Goal: Information Seeking & Learning: Learn about a topic

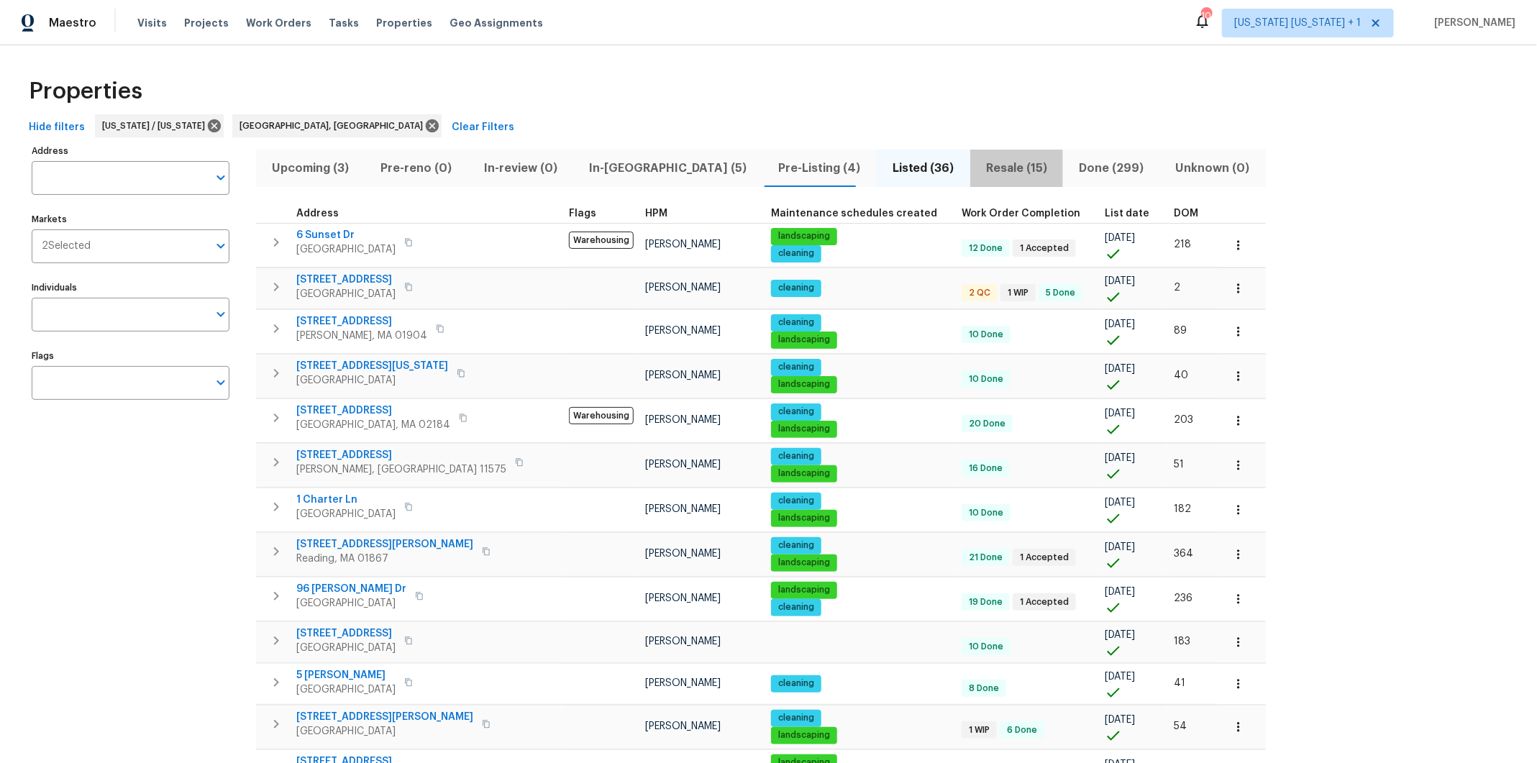
click at [979, 176] on span "Resale (15)" at bounding box center [1017, 168] width 76 height 20
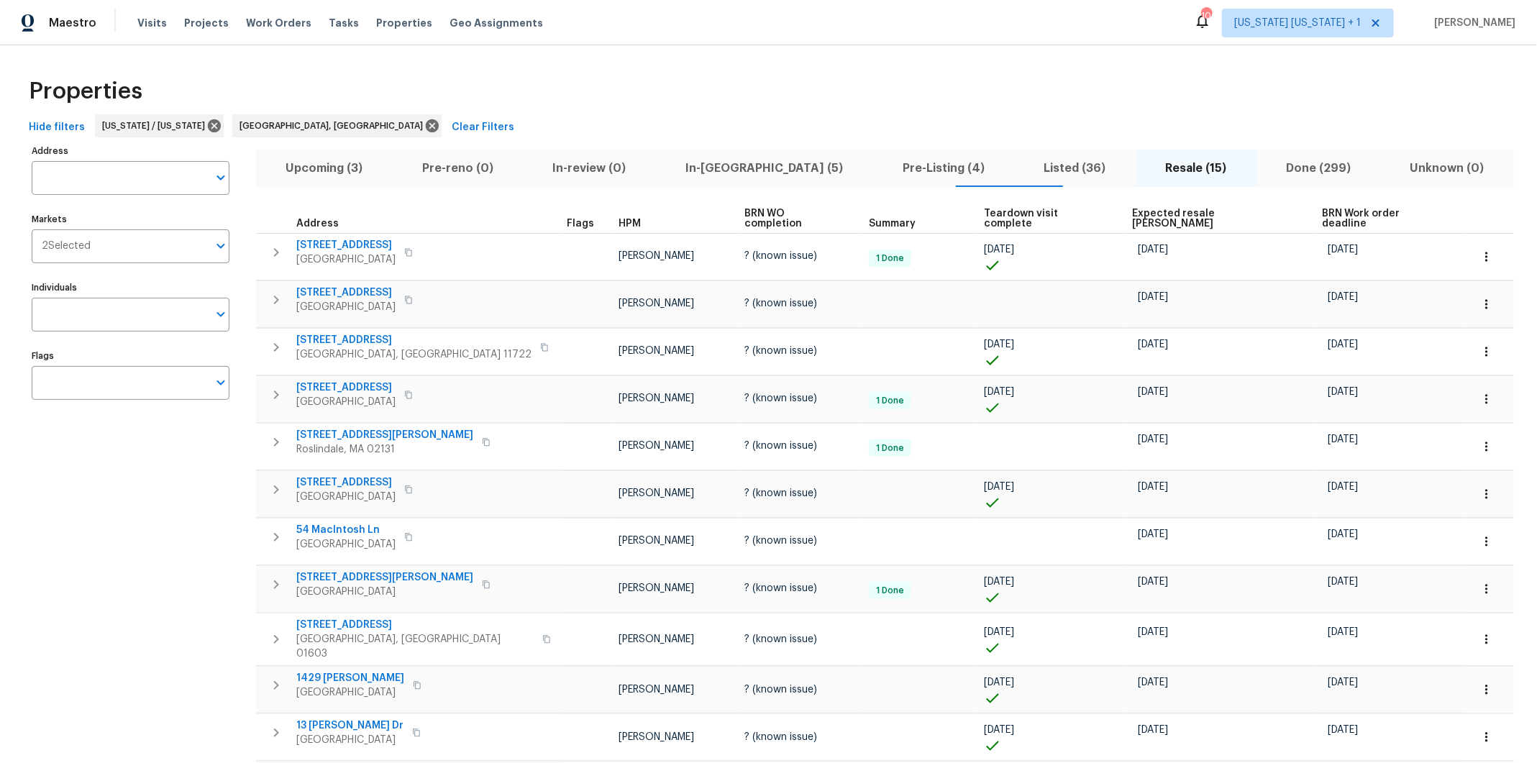
click at [1265, 167] on span "Done (299)" at bounding box center [1318, 168] width 107 height 20
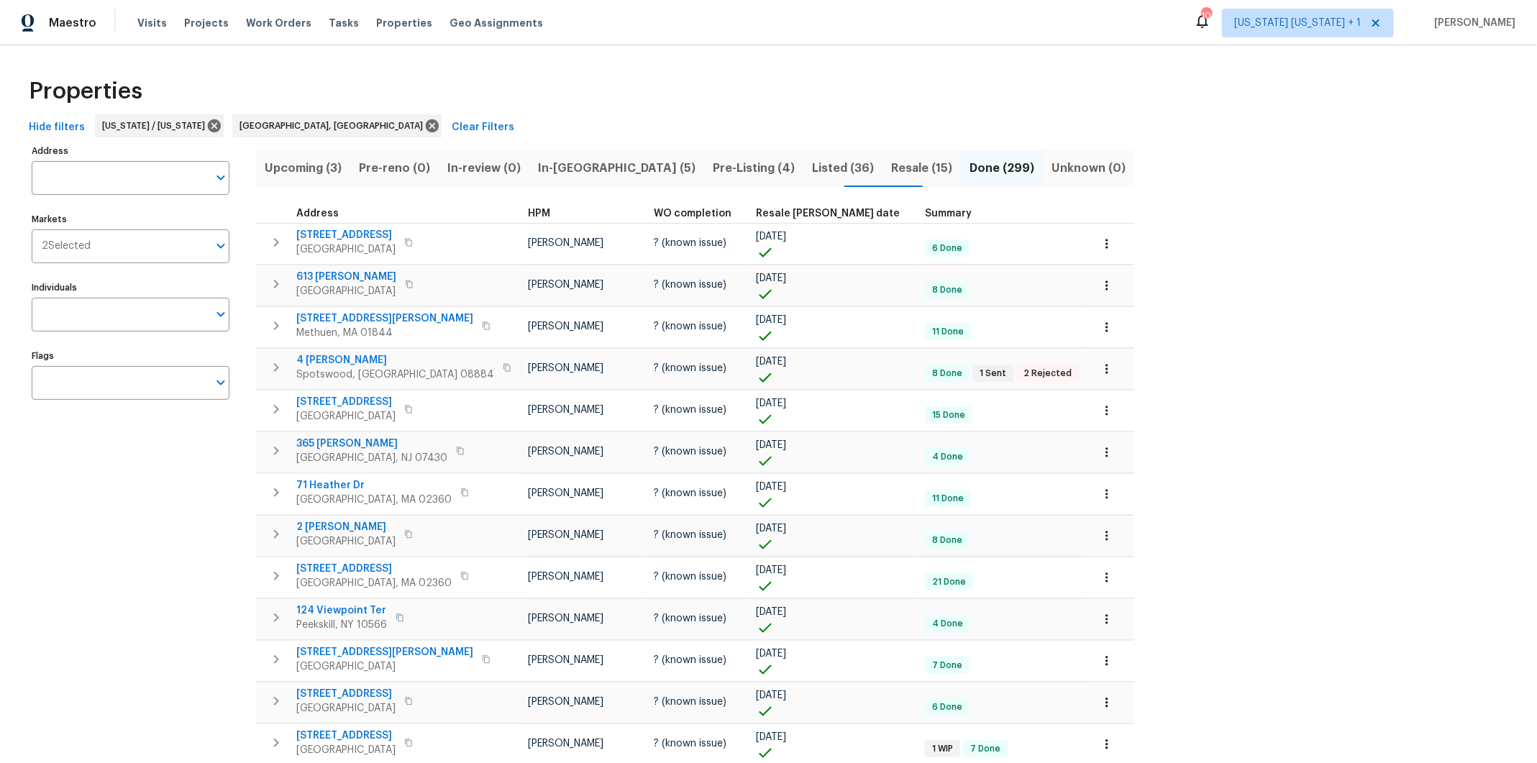
click at [757, 209] on span "Resale [PERSON_NAME] date" at bounding box center [829, 214] width 144 height 10
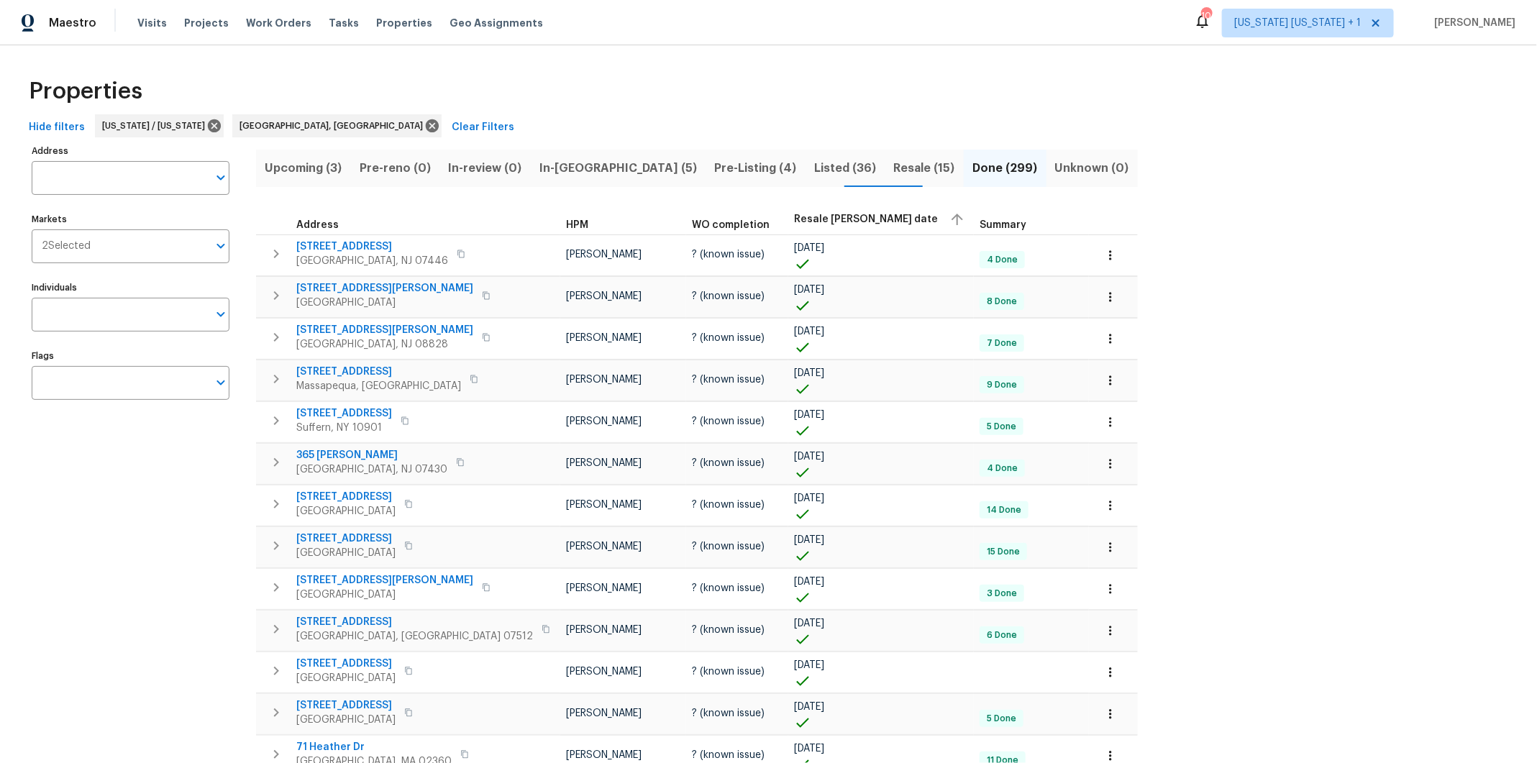
click at [794, 211] on div "Resale [PERSON_NAME] date" at bounding box center [881, 220] width 174 height 22
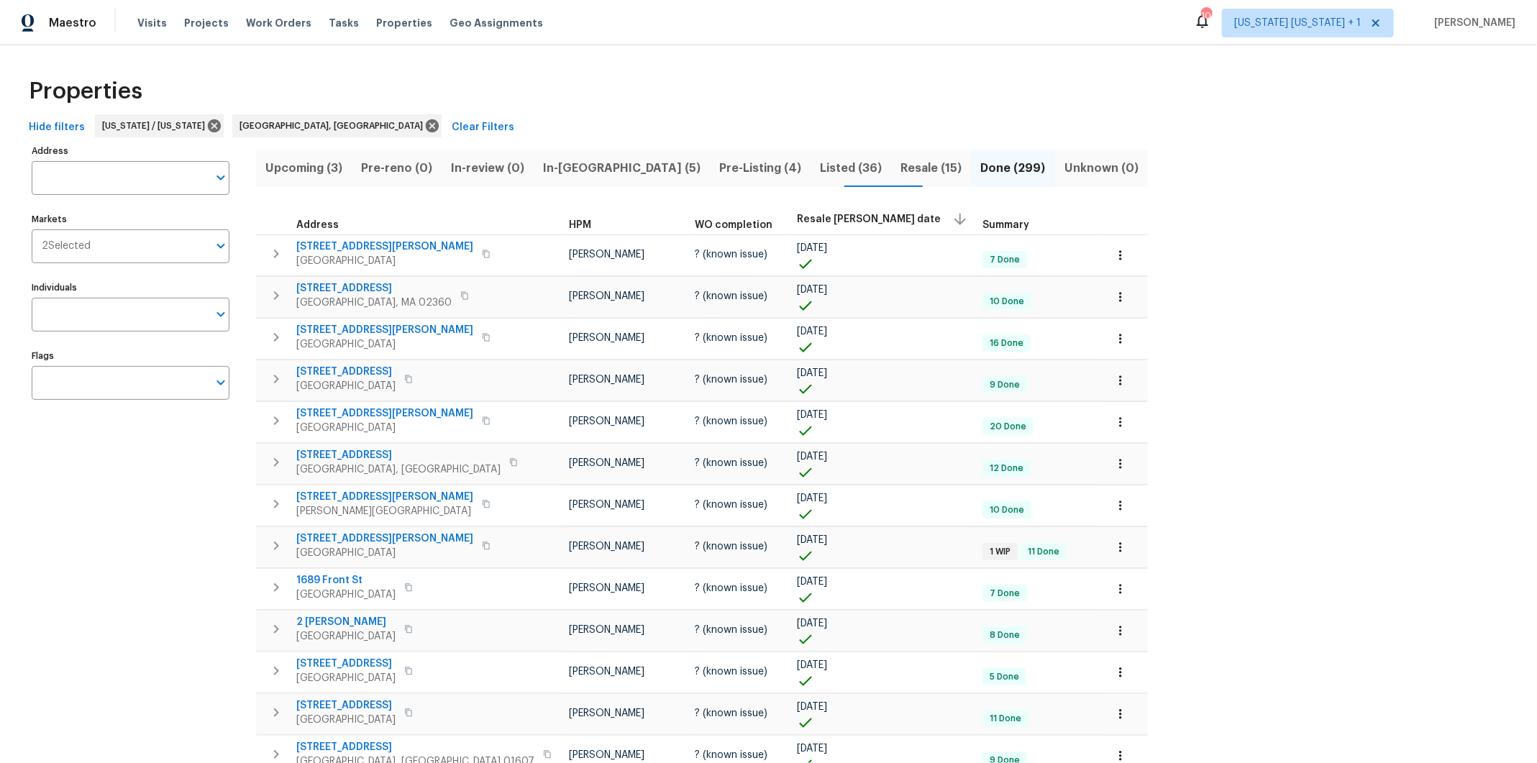
click at [820, 165] on span "Listed (36)" at bounding box center [851, 168] width 63 height 20
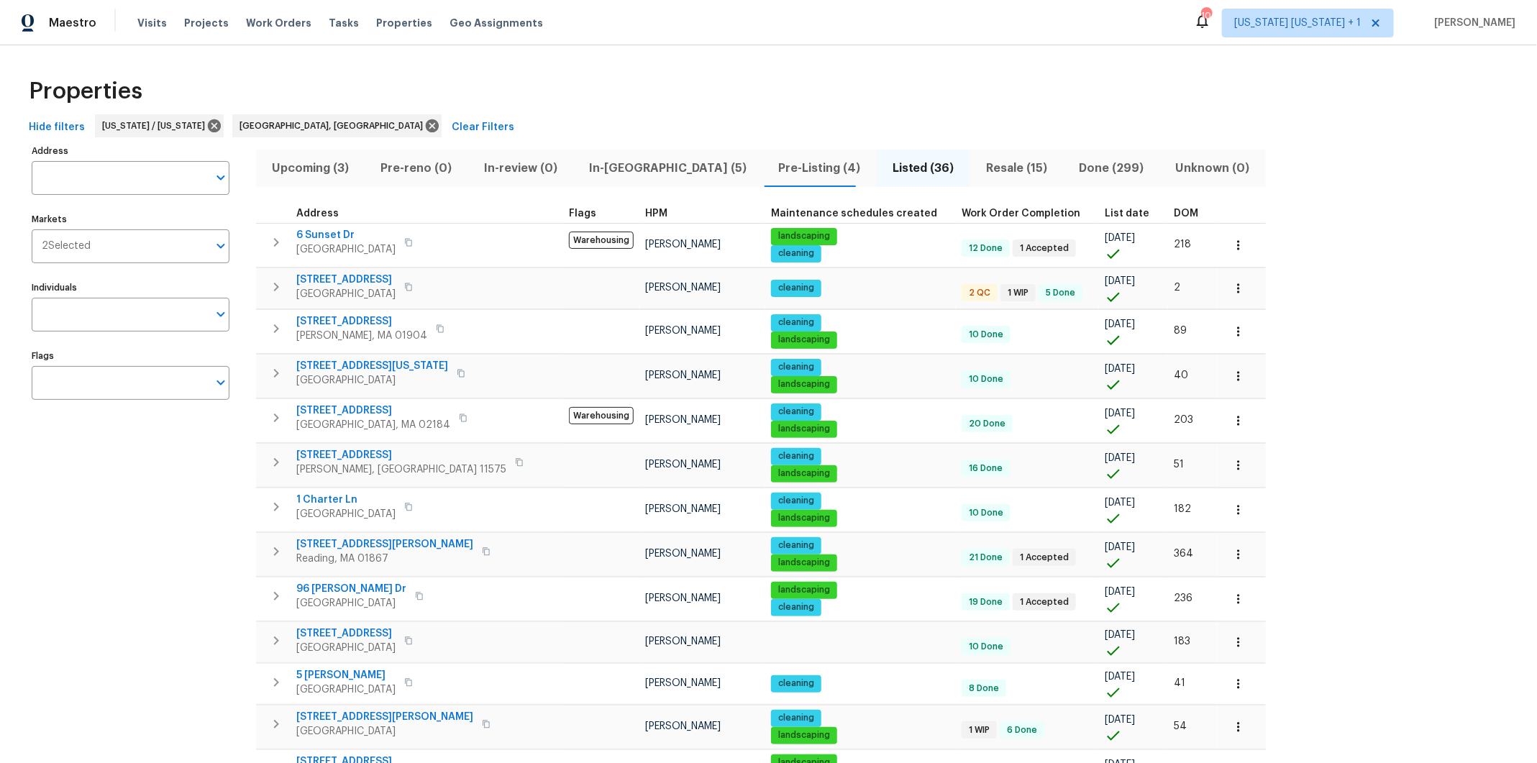
click at [1168, 207] on th "DOM" at bounding box center [1192, 213] width 49 height 19
click at [1174, 214] on span "DOM" at bounding box center [1186, 214] width 24 height 10
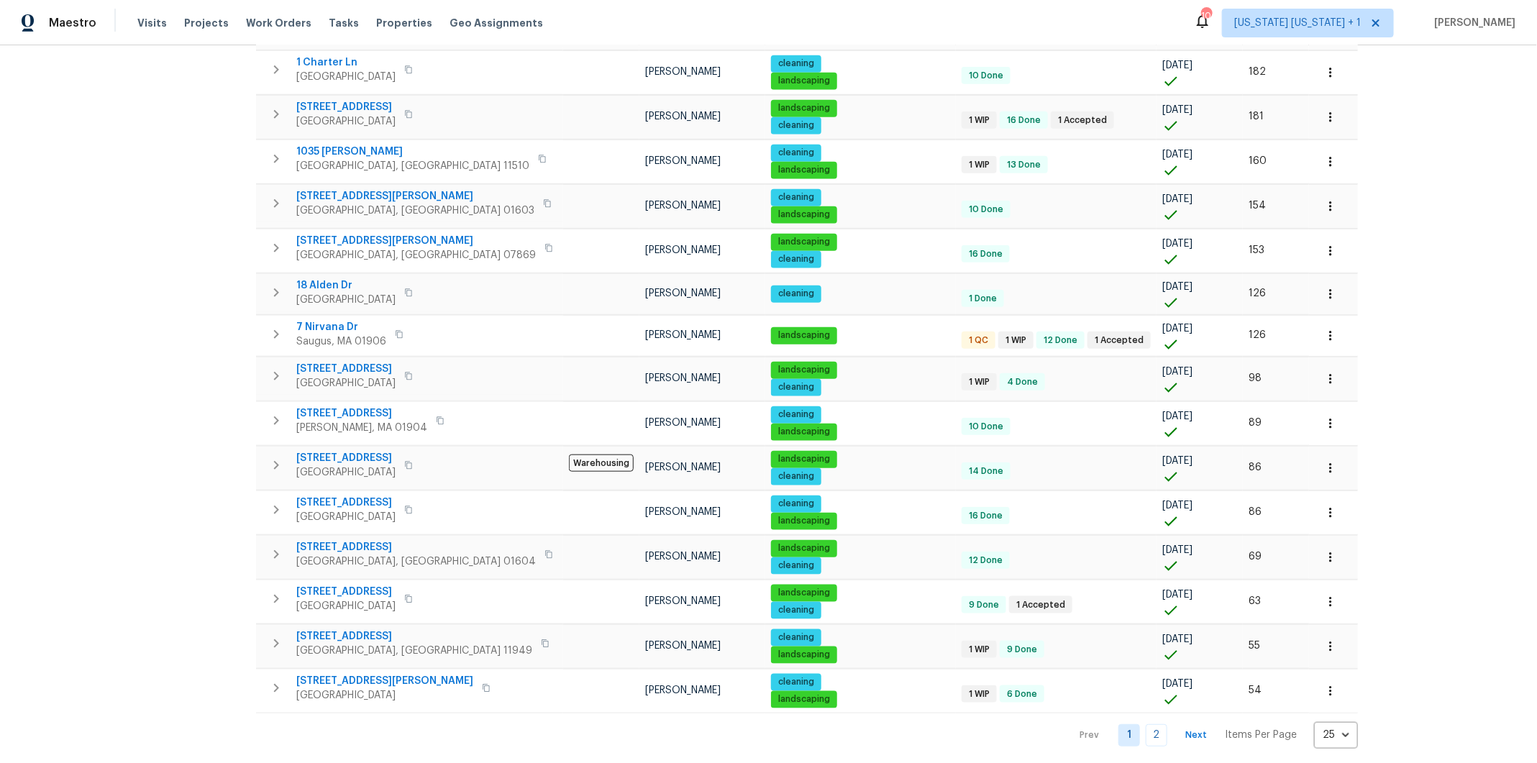
scroll to position [634, 0]
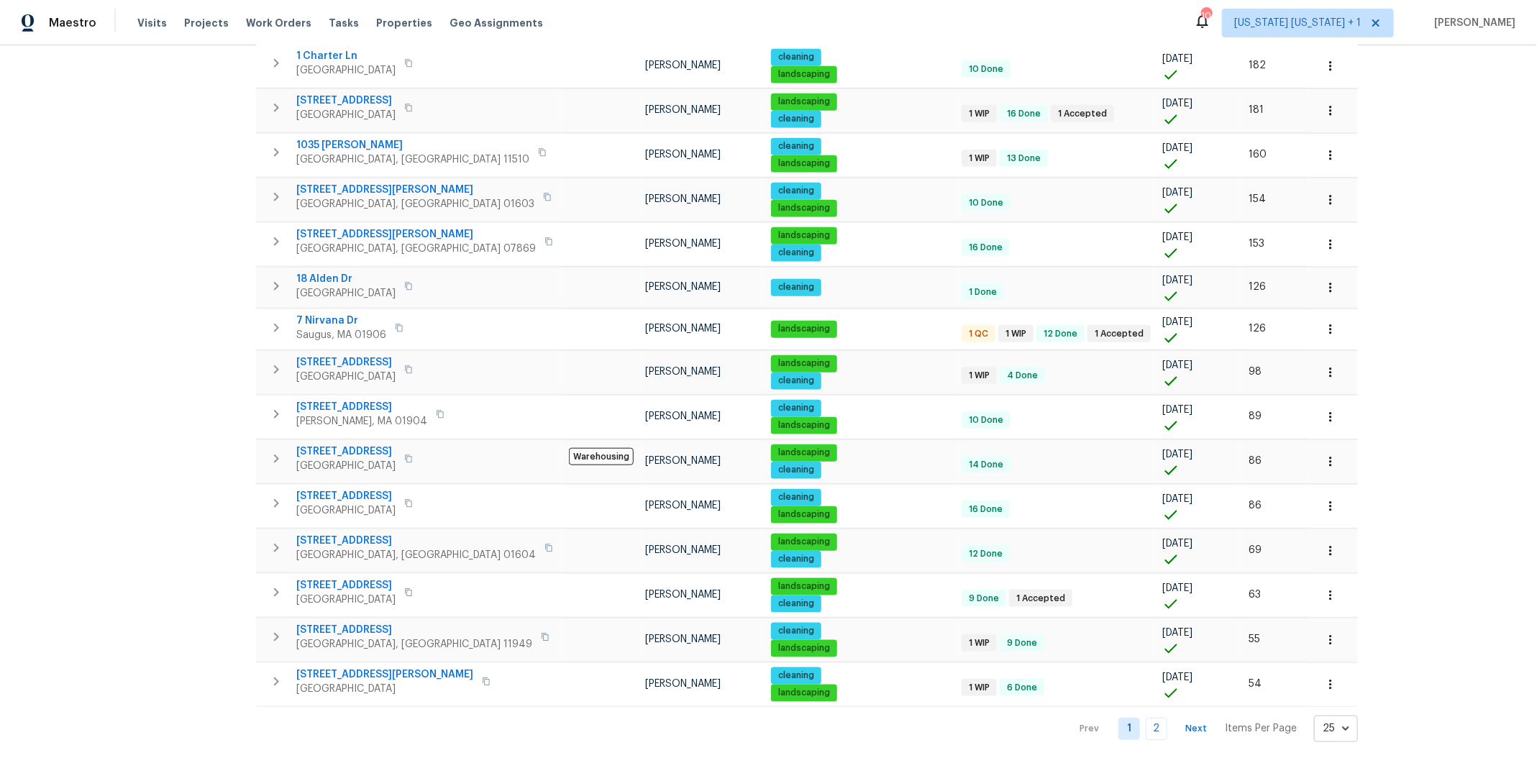
click at [1205, 711] on body "Maestro Visits Projects Work Orders Tasks Properties Geo Assignments 10 [US_STA…" at bounding box center [768, 381] width 1537 height 763
click at [1209, 718] on li "100" at bounding box center [1213, 724] width 67 height 43
type input "100"
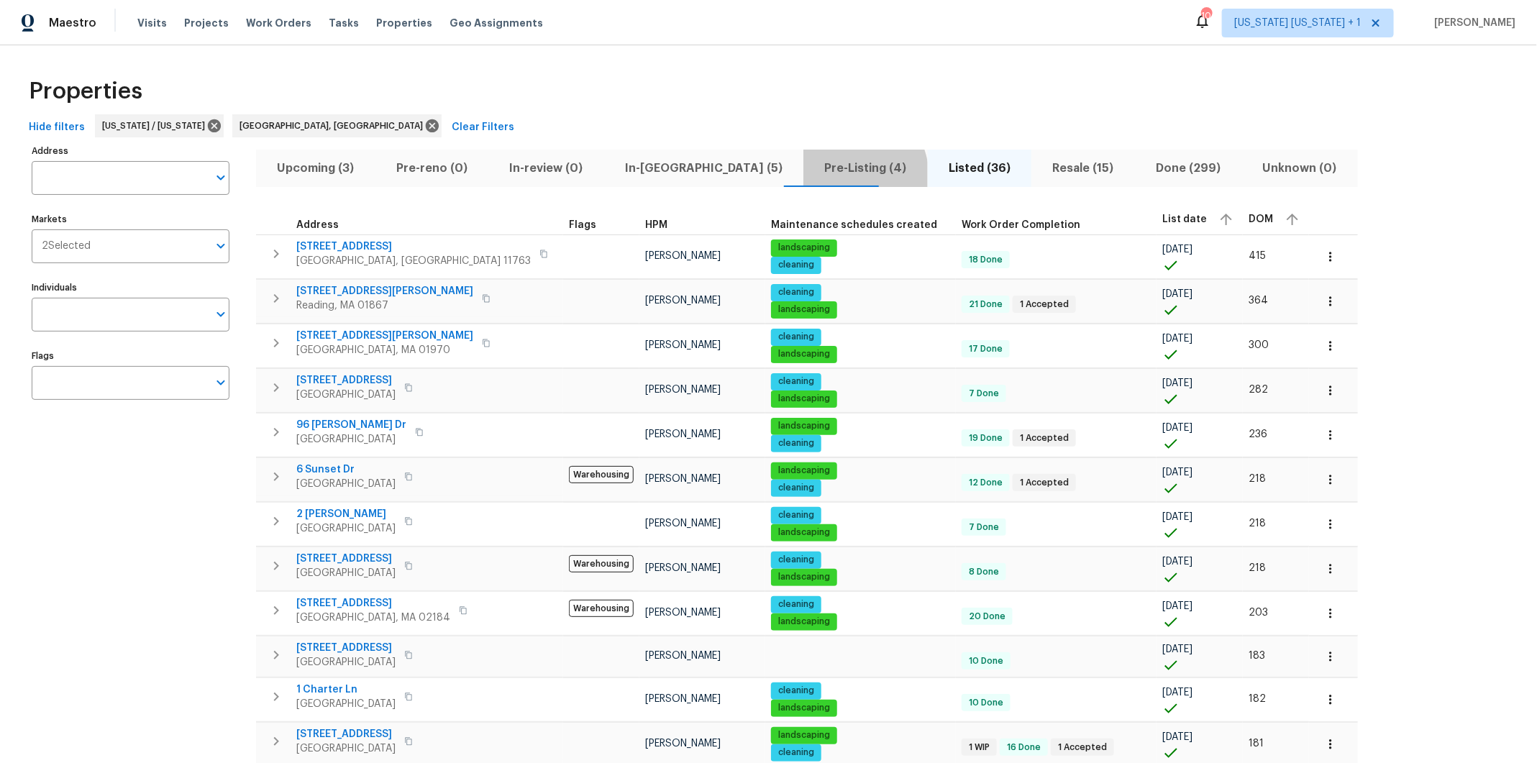
click at [812, 177] on span "Pre-Listing (4)" at bounding box center [865, 168] width 107 height 20
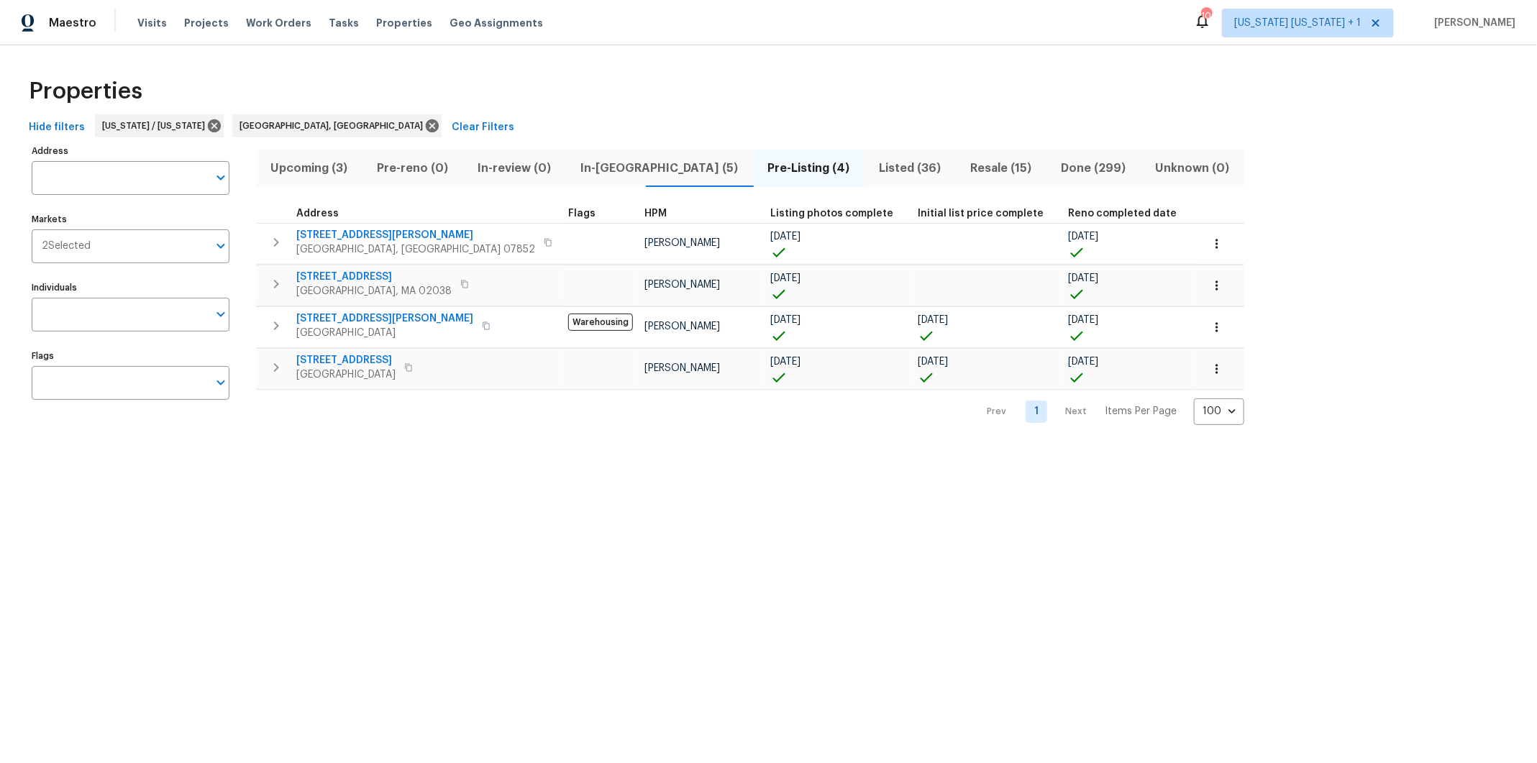
click at [964, 163] on span "Resale (15)" at bounding box center [1000, 168] width 73 height 20
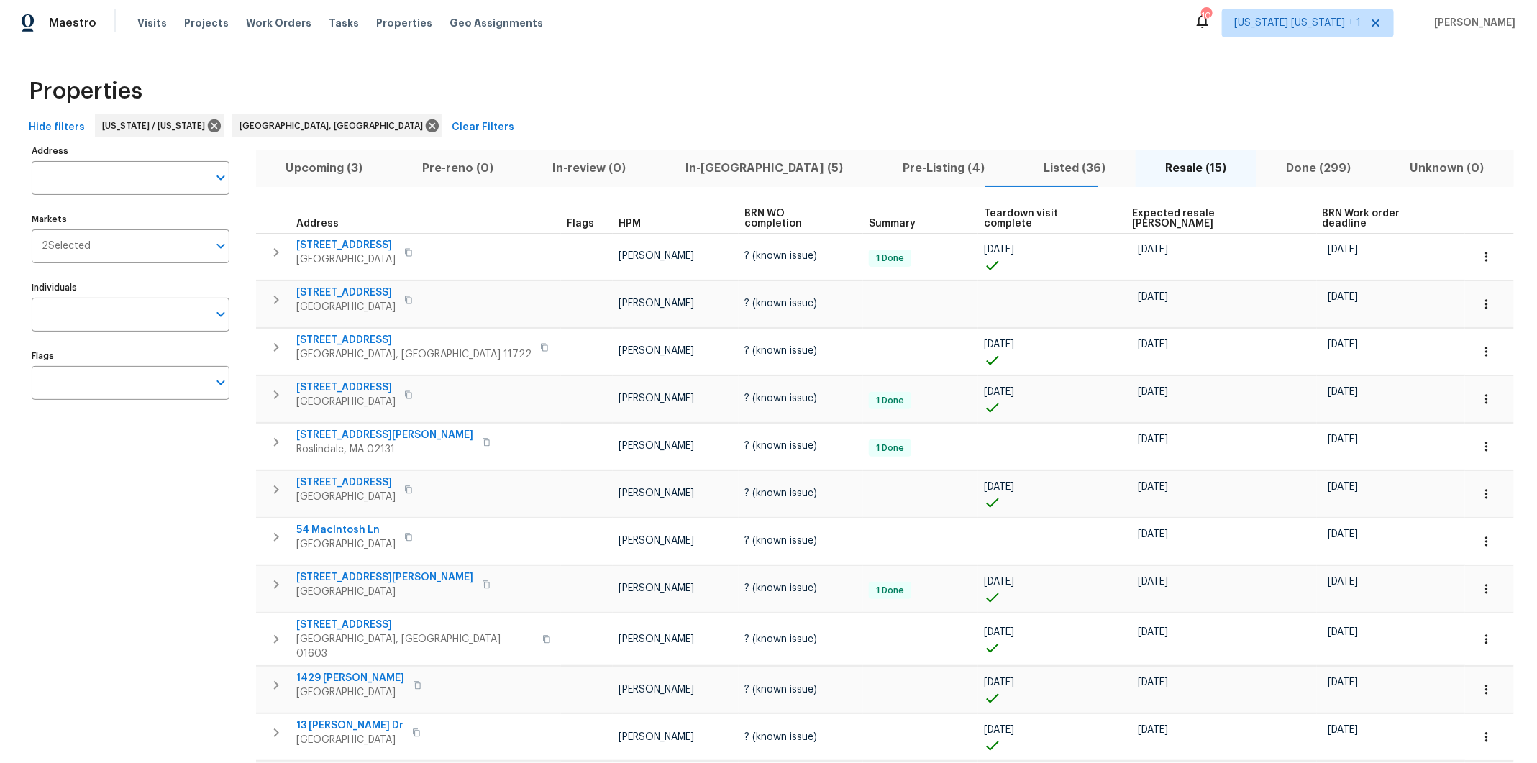
click at [1265, 165] on span "Done (299)" at bounding box center [1318, 168] width 107 height 20
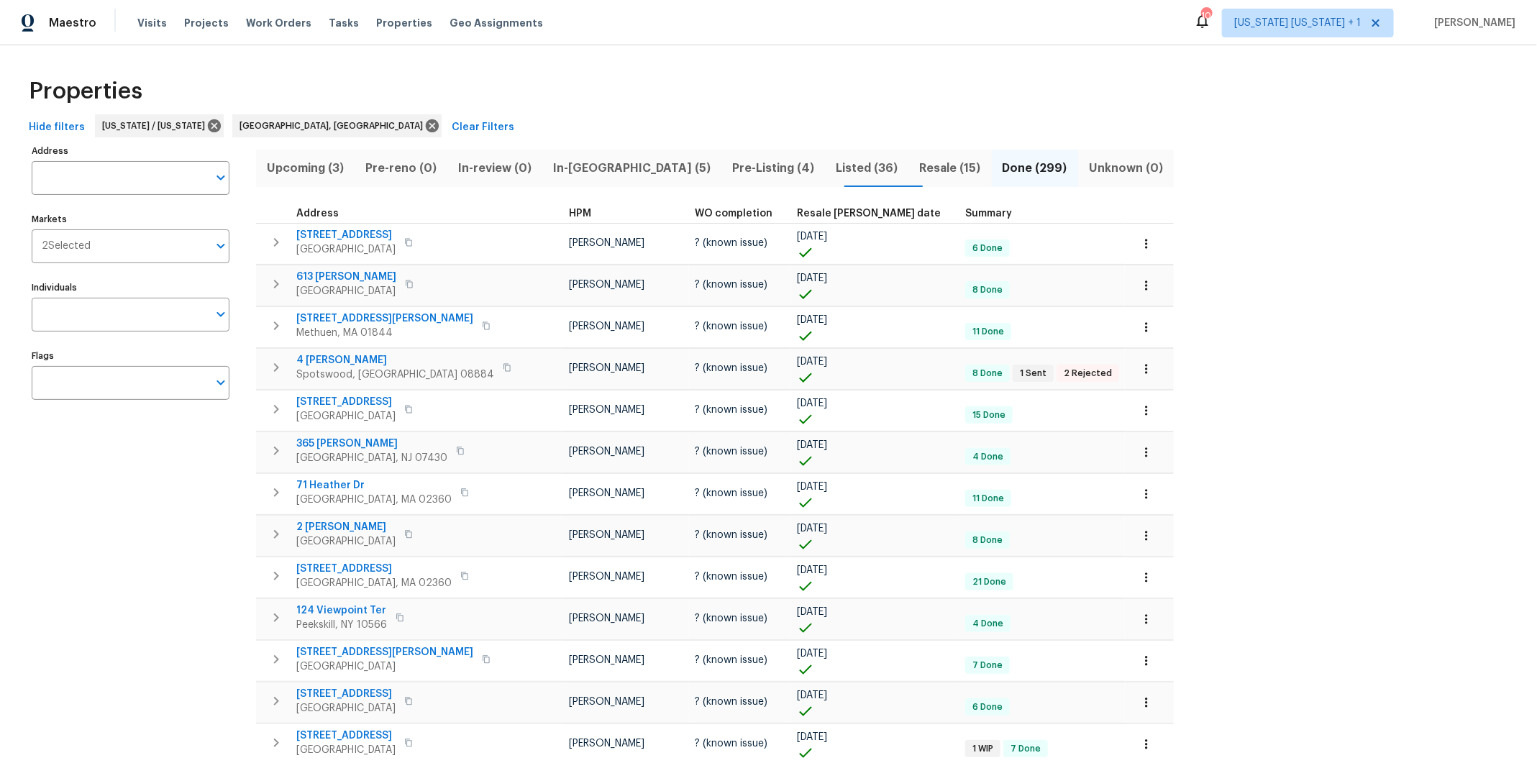
click at [791, 205] on th "Resale [PERSON_NAME] date" at bounding box center [875, 213] width 168 height 19
click at [797, 214] on span "Resale [PERSON_NAME] date" at bounding box center [869, 214] width 144 height 10
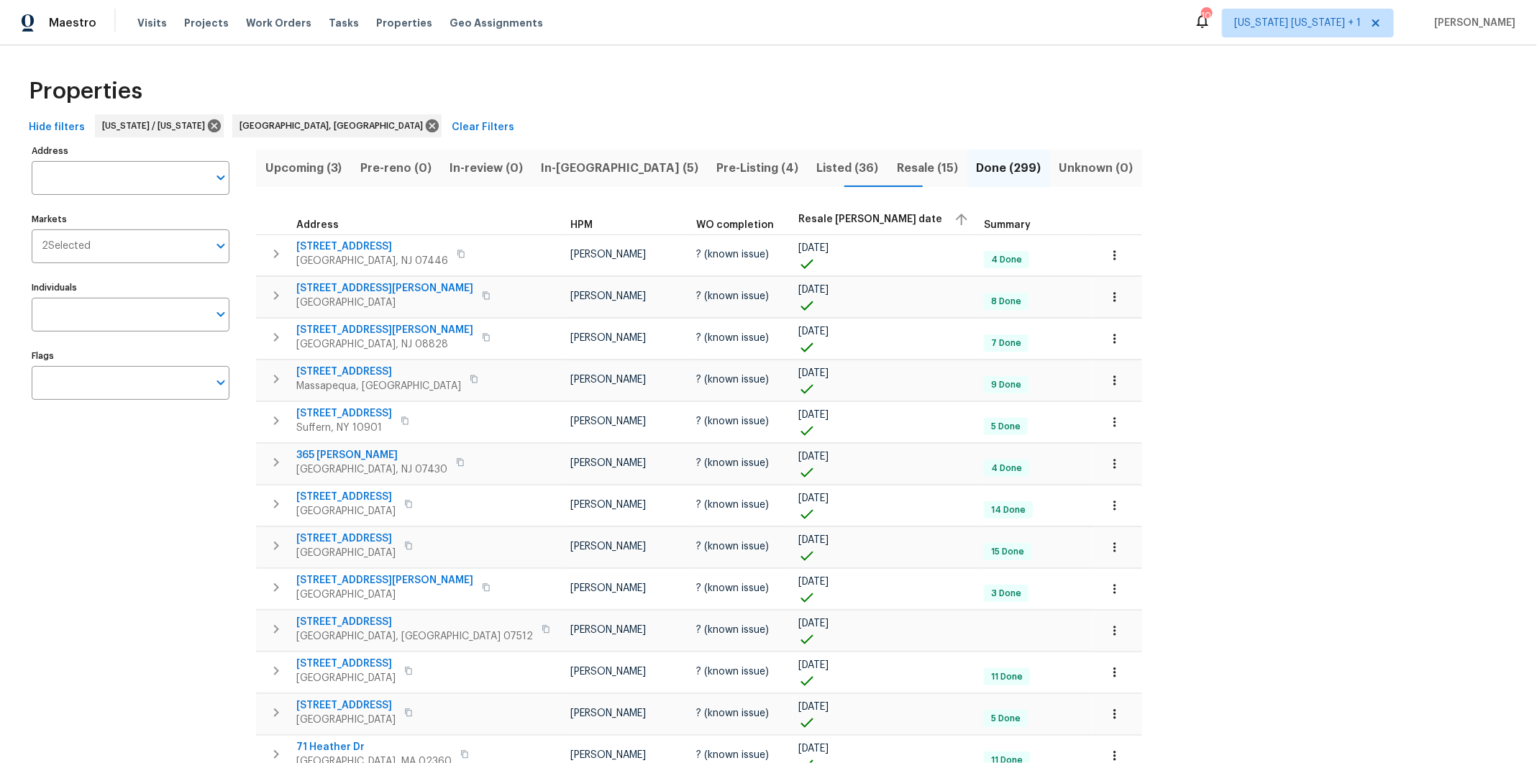
click at [798, 220] on span "Resale [PERSON_NAME] date" at bounding box center [870, 219] width 144 height 10
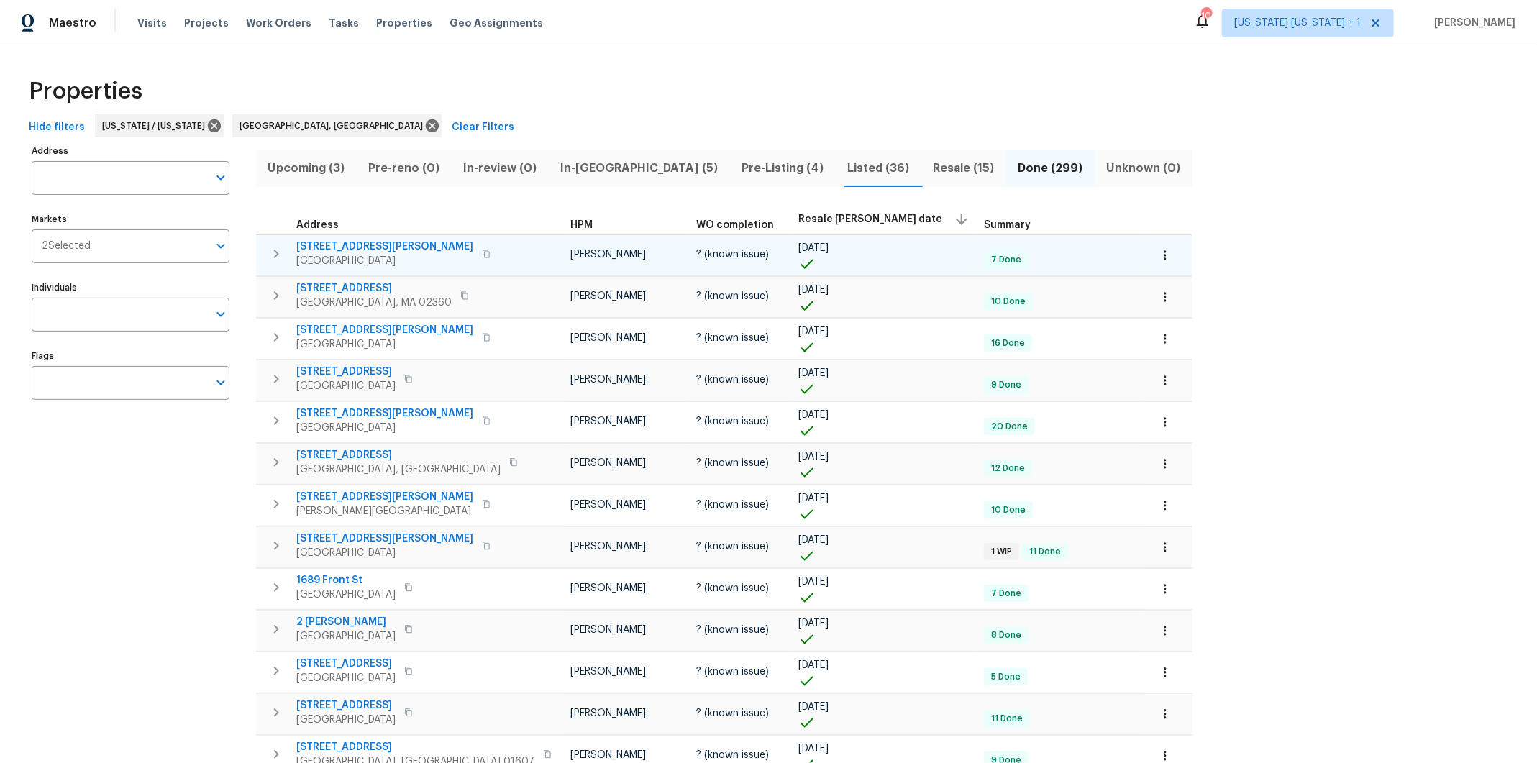
click at [330, 254] on span "[GEOGRAPHIC_DATA]" at bounding box center [384, 261] width 177 height 14
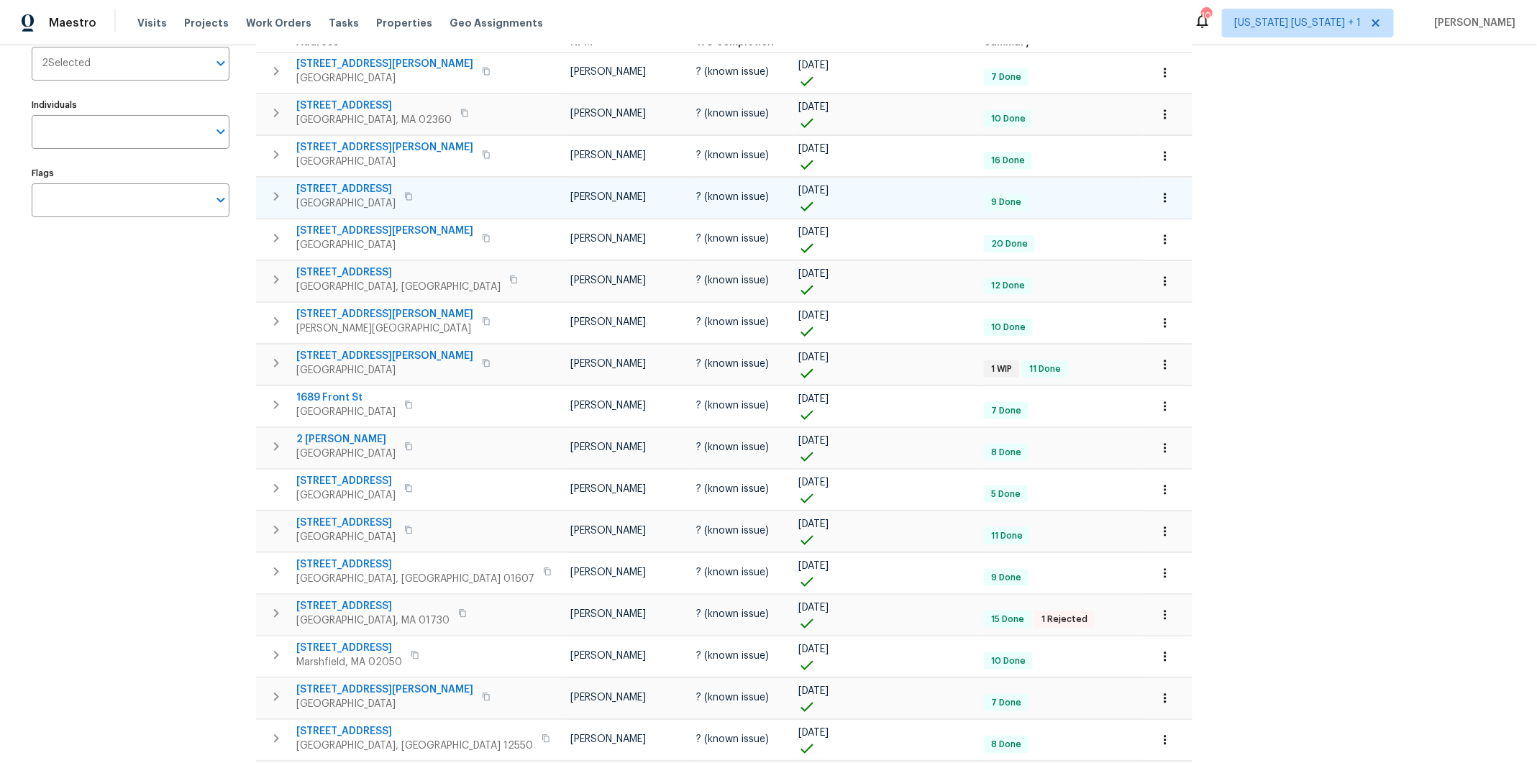
scroll to position [184, 0]
click at [345, 195] on span "[GEOGRAPHIC_DATA]" at bounding box center [345, 202] width 99 height 14
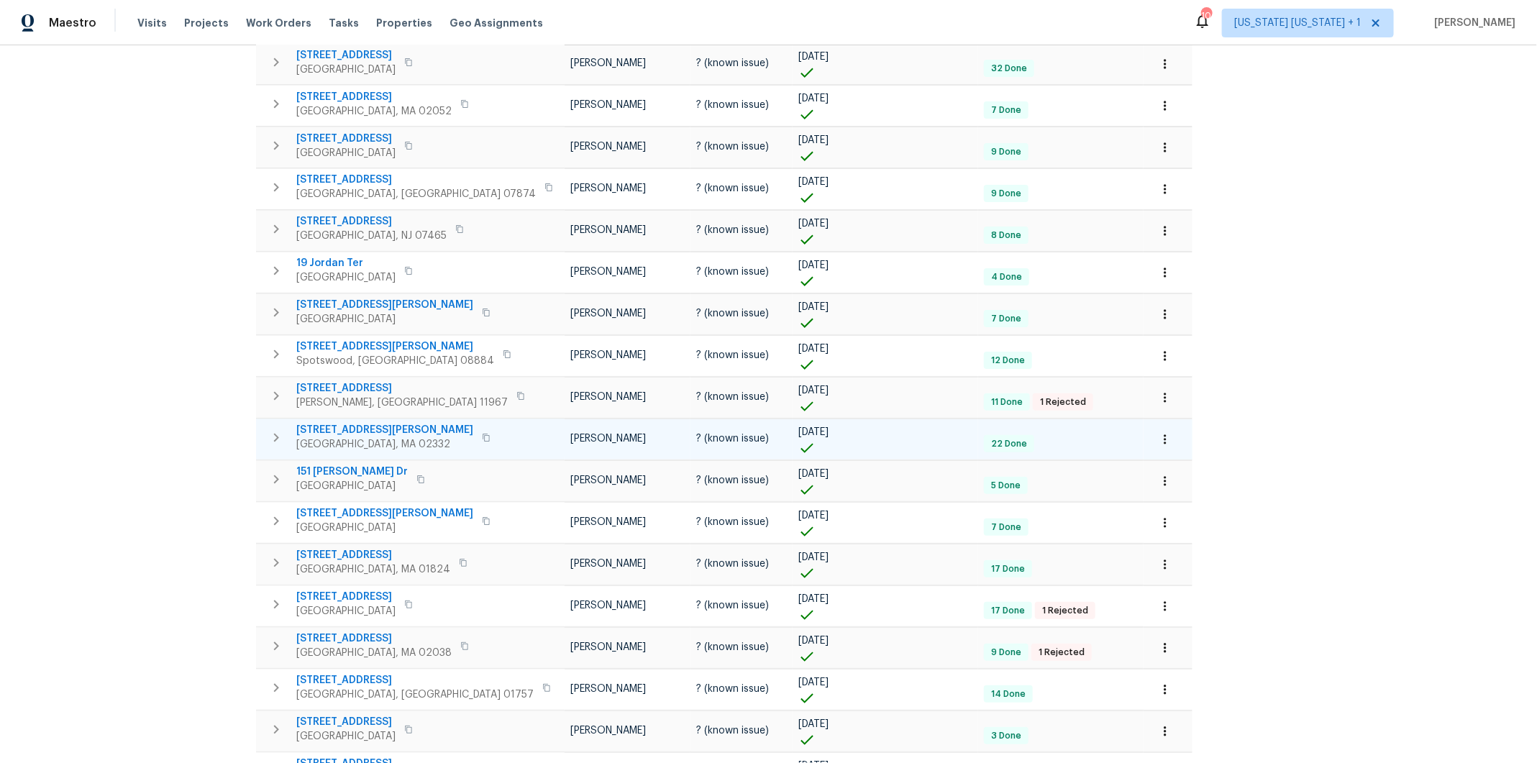
scroll to position [1402, 0]
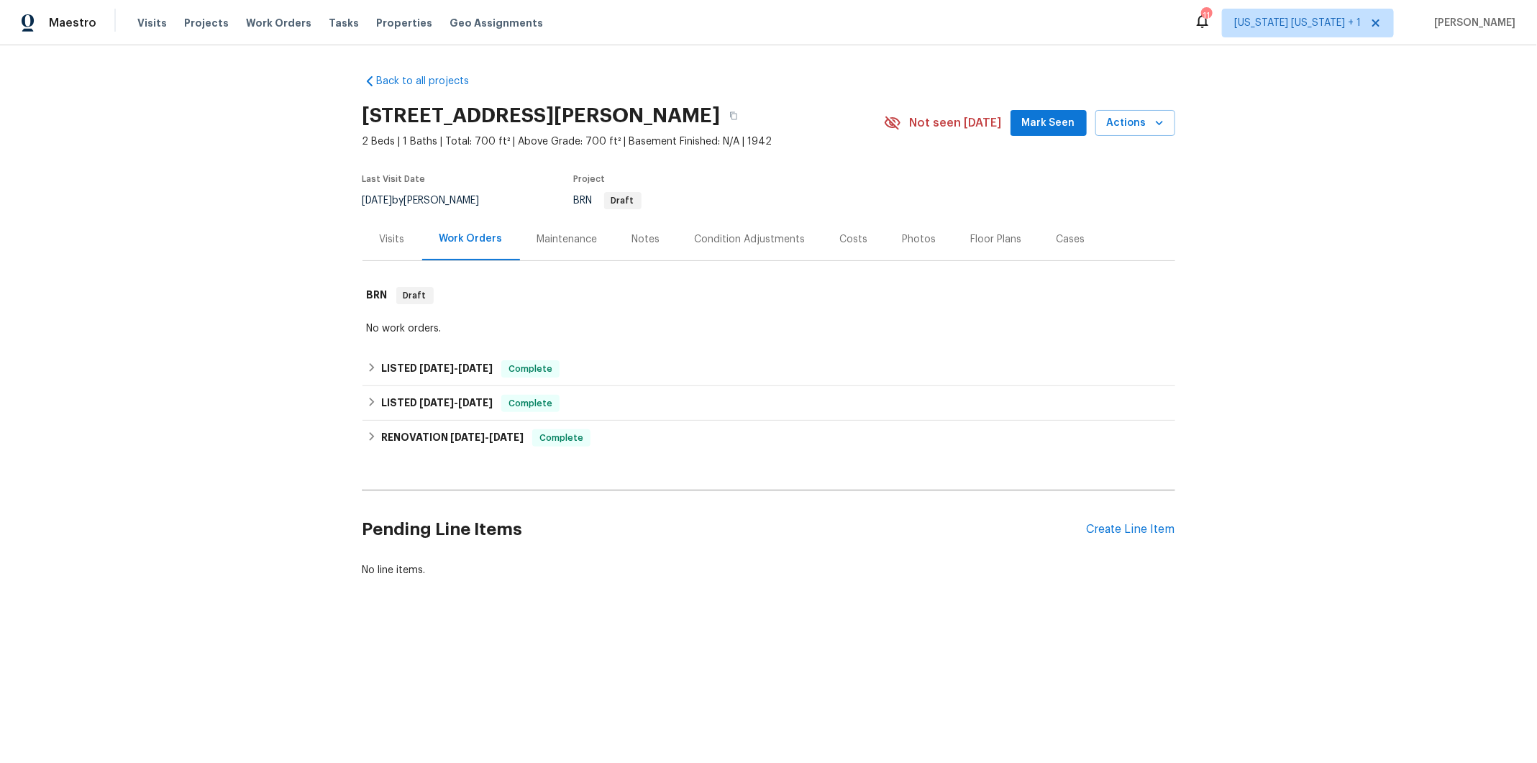
click at [915, 237] on div "Photos" at bounding box center [920, 239] width 34 height 14
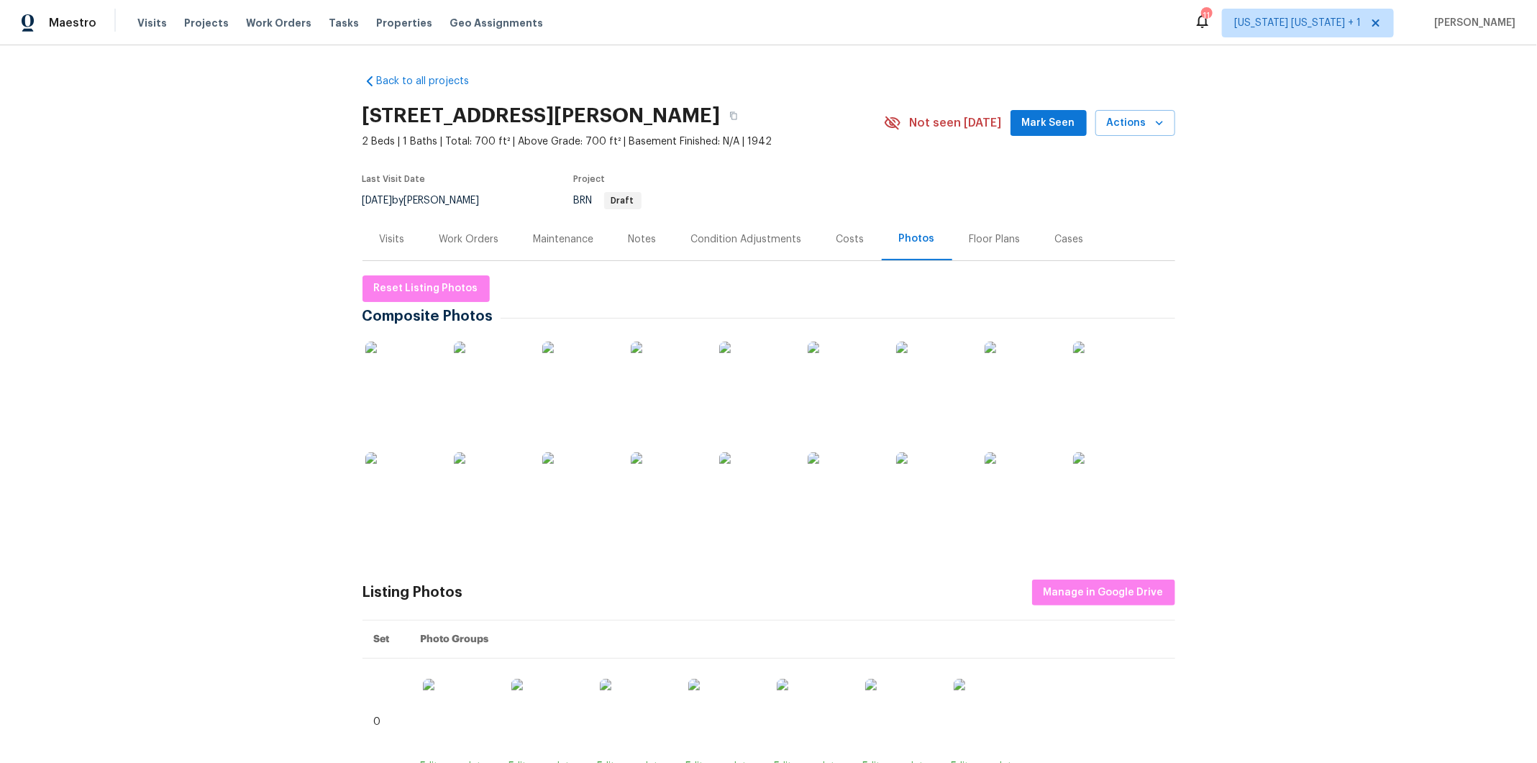
click at [473, 373] on img at bounding box center [490, 378] width 72 height 72
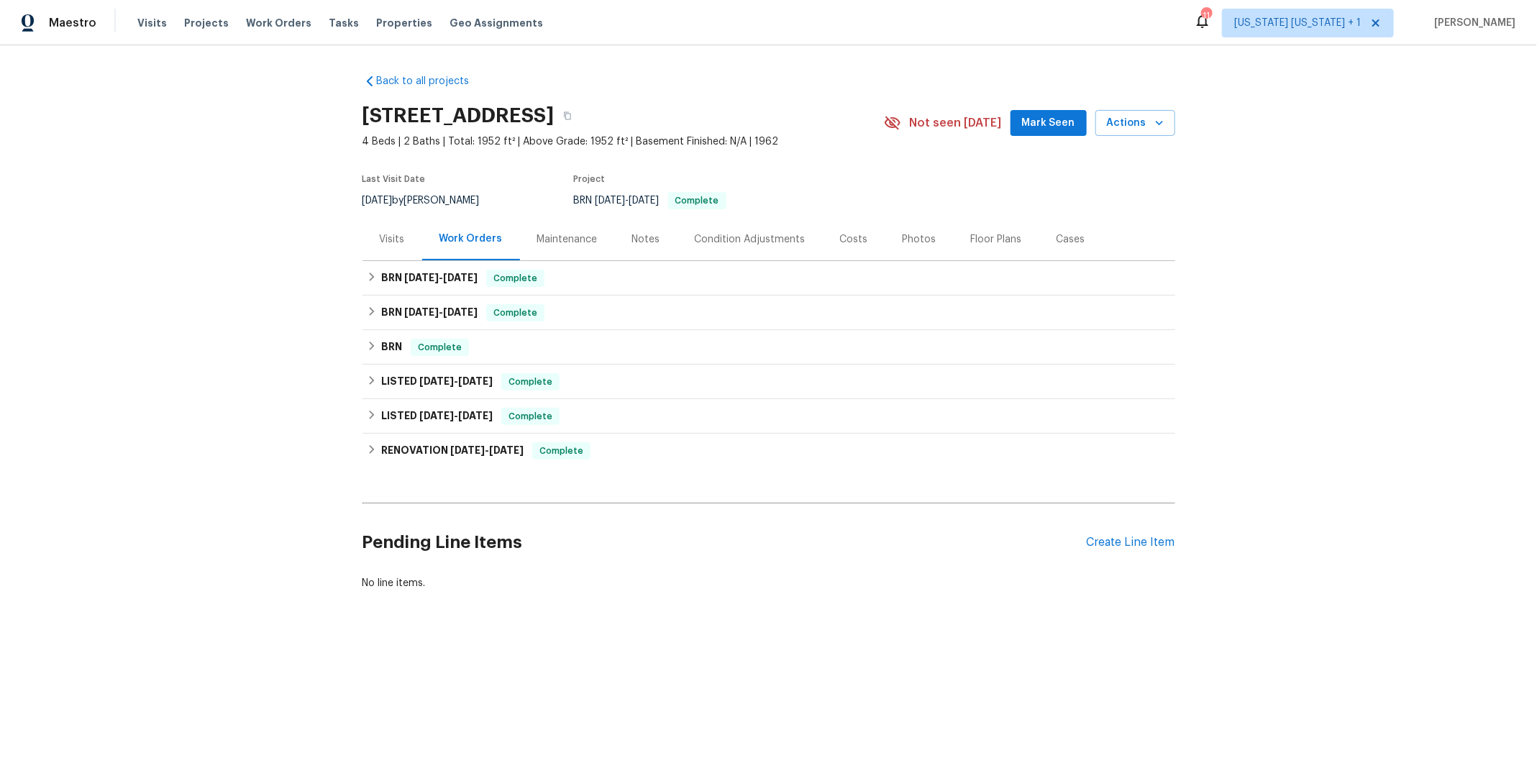
click at [903, 240] on div "Photos" at bounding box center [920, 239] width 34 height 14
